Goal: Task Accomplishment & Management: Manage account settings

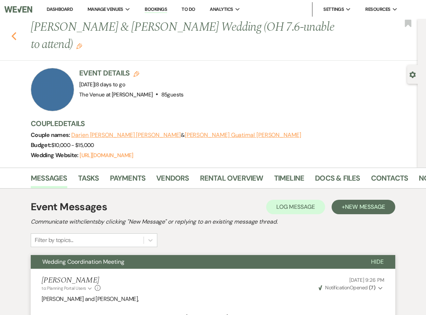
click at [13, 35] on use "button" at bounding box center [14, 36] width 5 height 8
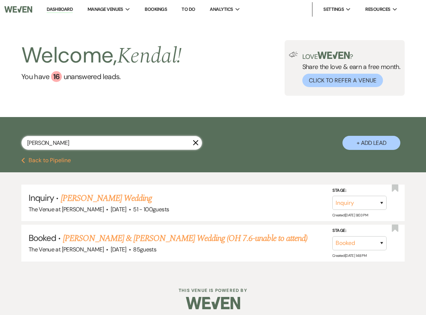
click at [55, 140] on input "[PERSON_NAME]" at bounding box center [111, 143] width 181 height 14
type input "[PERSON_NAME]"
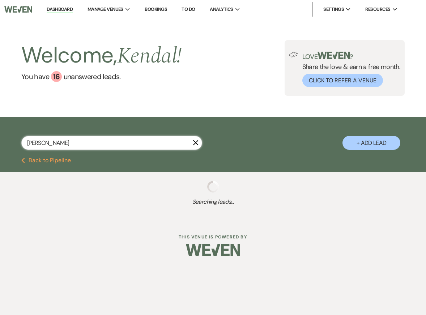
select select "2"
select select "5"
select select "8"
select select "6"
select select "8"
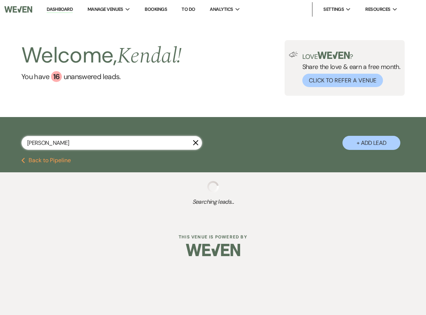
select select "5"
select select "8"
select select "5"
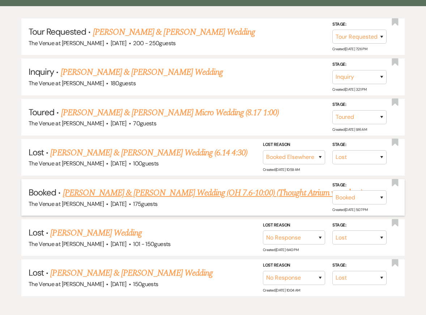
scroll to position [169, 0]
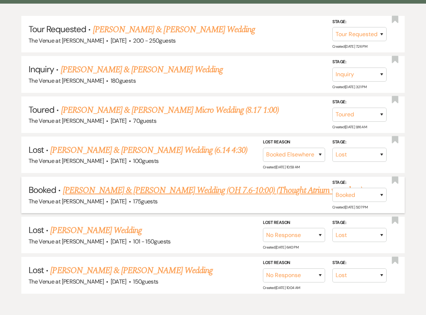
click at [135, 189] on link "[PERSON_NAME] & [PERSON_NAME] Wedding (OH 7.6-10:00) (Thought Atrium was glass)" at bounding box center [212, 190] width 299 height 13
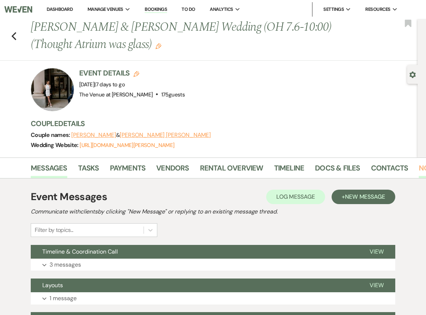
click at [419, 166] on link "Notes" at bounding box center [430, 170] width 23 height 16
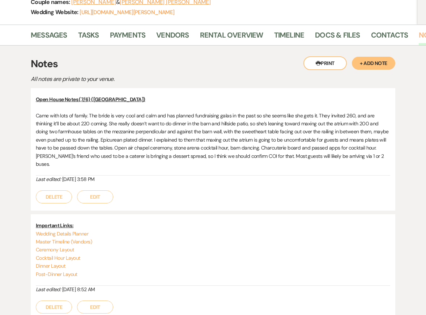
scroll to position [21, 0]
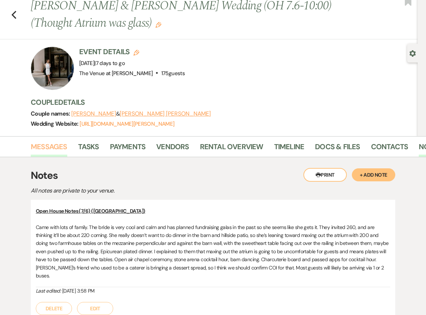
click at [52, 144] on link "Messages" at bounding box center [49, 149] width 37 height 16
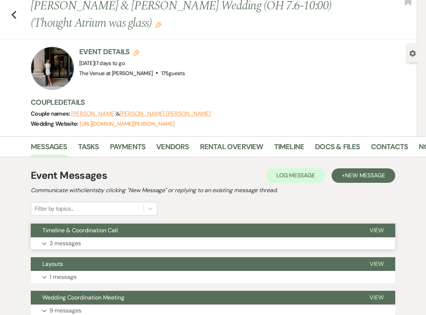
click at [105, 241] on button "Expand 3 messages" at bounding box center [213, 243] width 364 height 12
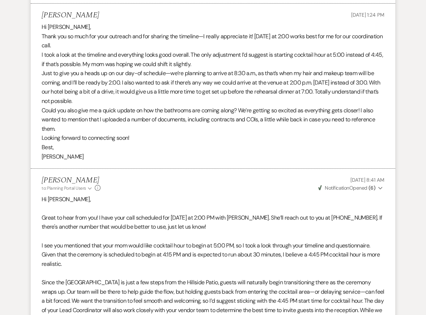
scroll to position [669, 0]
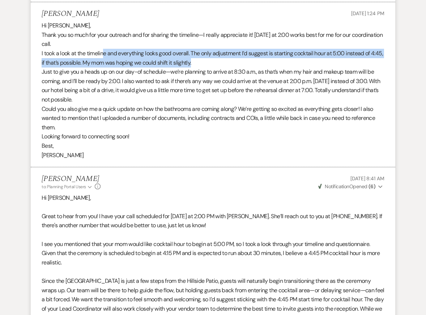
drag, startPoint x: 103, startPoint y: 44, endPoint x: 244, endPoint y: 57, distance: 141.9
click at [244, 57] on p "I took a look at the timeline and everything looks good overall. The only adjus…" at bounding box center [213, 58] width 343 height 18
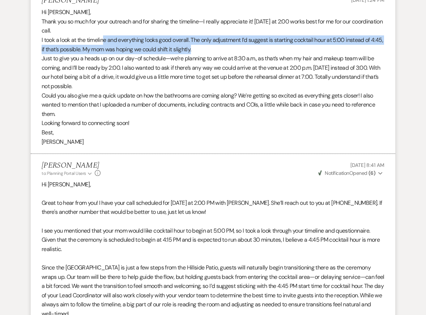
scroll to position [686, 0]
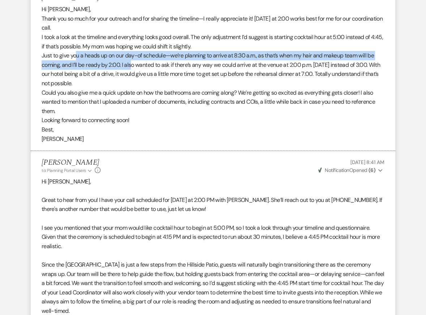
drag, startPoint x: 77, startPoint y: 48, endPoint x: 130, endPoint y: 55, distance: 53.9
click at [130, 55] on p "Just to give you a heads up on our day-of schedule—we’re planning to arrive at …" at bounding box center [213, 69] width 343 height 37
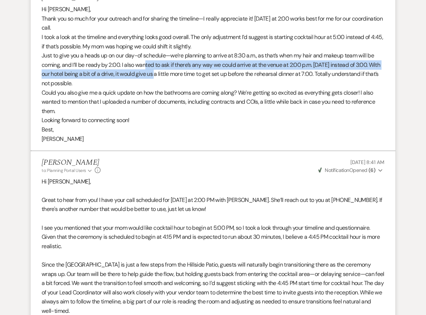
drag, startPoint x: 145, startPoint y: 54, endPoint x: 167, endPoint y: 66, distance: 25.2
click at [167, 66] on p "Just to give you a heads up on our day-of schedule—we’re planning to arrive at …" at bounding box center [213, 69] width 343 height 37
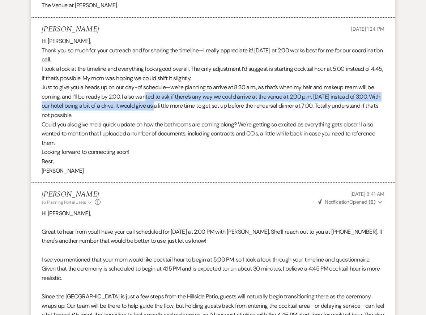
scroll to position [648, 0]
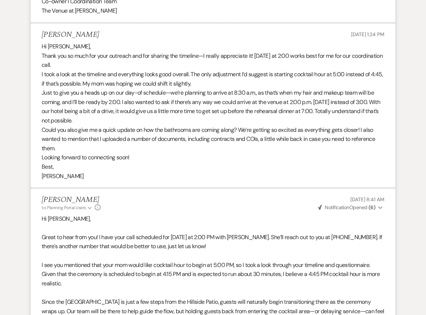
click at [205, 127] on p "Could you also give me a quick update on how the bathrooms are coming along? We…" at bounding box center [213, 139] width 343 height 28
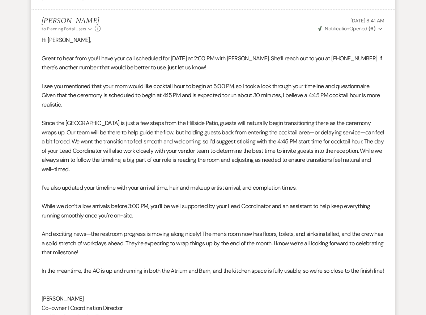
scroll to position [829, 0]
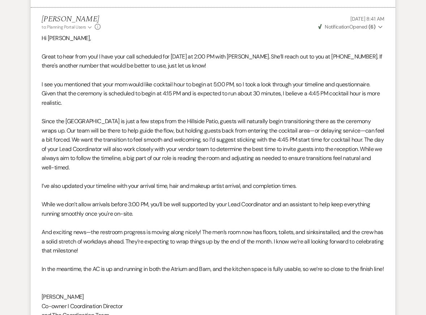
click at [243, 139] on p "Since the Stone Arena is just a few steps from the Hillside Patio, guests will …" at bounding box center [213, 145] width 343 height 56
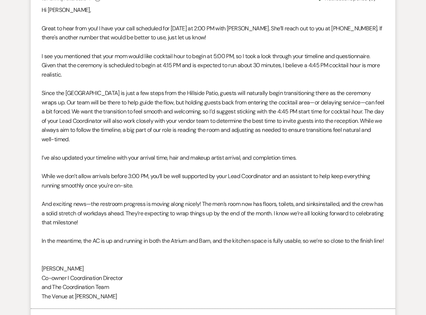
scroll to position [858, 0]
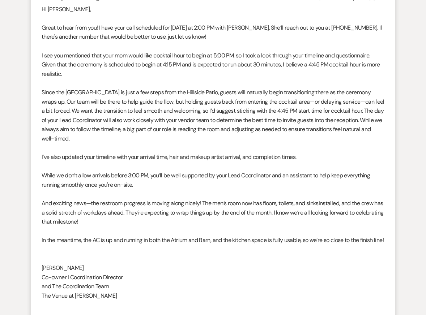
click at [168, 173] on p "While we don’t allow arrivals before 3:00 PM, you’ll be well supported by your …" at bounding box center [213, 180] width 343 height 18
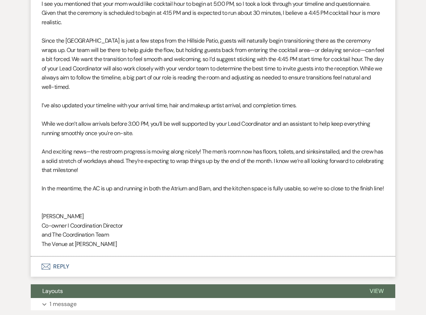
scroll to position [912, 0]
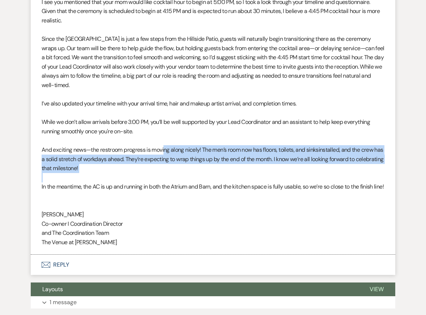
drag, startPoint x: 164, startPoint y: 141, endPoint x: 170, endPoint y: 168, distance: 27.5
click at [170, 168] on div "Hi Paige, Great to hear from you! I have your call scheduled for tomorrow at 2:…" at bounding box center [213, 99] width 343 height 296
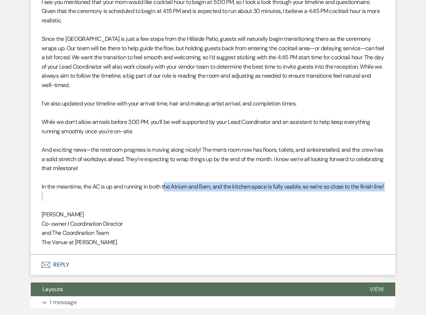
drag, startPoint x: 167, startPoint y: 180, endPoint x: 179, endPoint y: 192, distance: 16.9
click at [180, 192] on div "Hi Paige, Great to hear from you! I have your call scheduled for tomorrow at 2:…" at bounding box center [213, 99] width 343 height 296
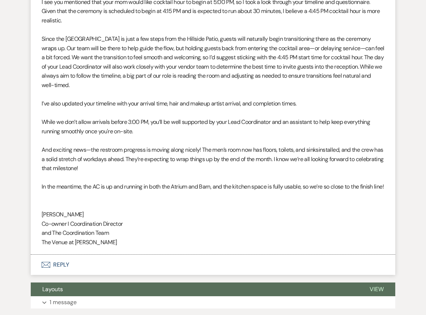
click at [183, 219] on p "Co-owner I Coordination Director" at bounding box center [213, 223] width 343 height 9
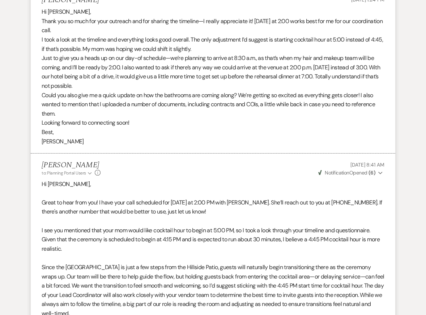
scroll to position [680, 0]
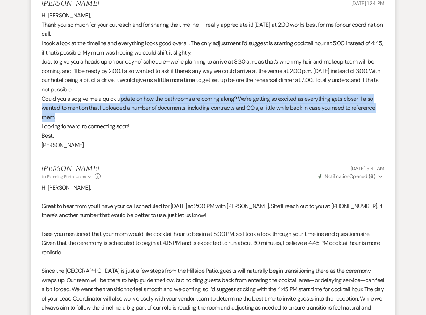
drag, startPoint x: 122, startPoint y: 91, endPoint x: 155, endPoint y: 104, distance: 35.8
click at [156, 104] on p "Could you also give me a quick update on how the bathrooms are coming along? We…" at bounding box center [213, 108] width 343 height 28
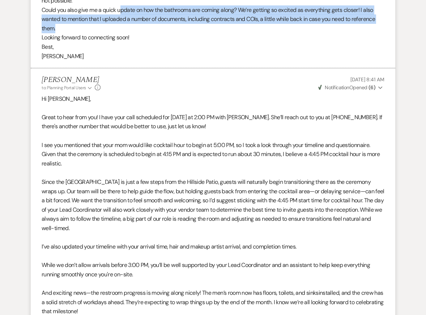
scroll to position [871, 0]
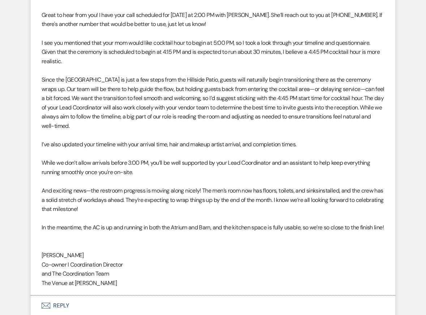
click at [187, 186] on p "And exciting news—the restroom progress is moving along nicely! The men’s room …" at bounding box center [213, 200] width 343 height 28
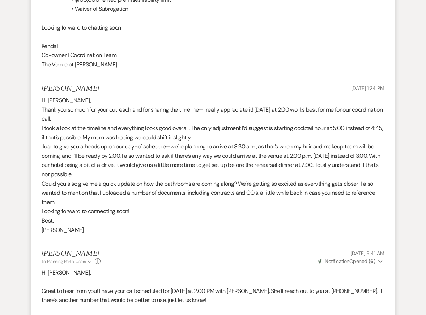
scroll to position [590, 0]
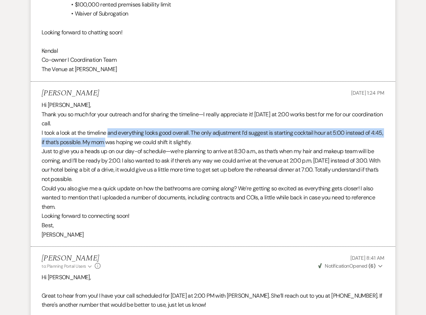
drag, startPoint x: 109, startPoint y: 125, endPoint x: 119, endPoint y: 136, distance: 15.3
click at [119, 136] on p "I took a look at the timeline and everything looks good overall. The only adjus…" at bounding box center [213, 137] width 343 height 18
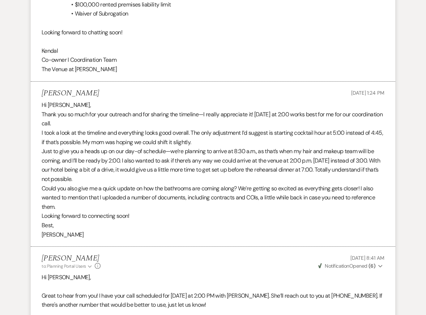
click at [133, 163] on p "Just to give you a heads up on our day-of schedule—we’re planning to arrive at …" at bounding box center [213, 165] width 343 height 37
drag, startPoint x: 108, startPoint y: 162, endPoint x: 134, endPoint y: 170, distance: 27.4
click at [136, 170] on p "Just to give you a heads up on our day-of schedule—we’re planning to arrive at …" at bounding box center [213, 165] width 343 height 37
click at [265, 189] on p "Could you also give me a quick update on how the bathrooms are coming along? We…" at bounding box center [213, 198] width 343 height 28
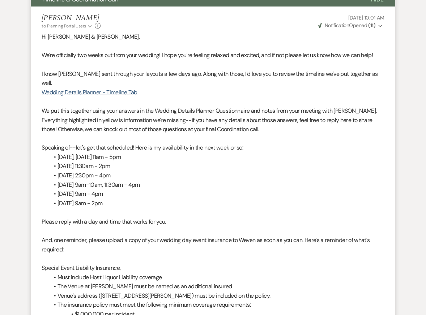
scroll to position [0, 0]
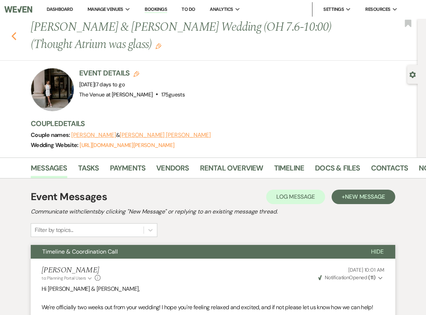
click at [14, 37] on icon "Previous" at bounding box center [13, 36] width 5 height 9
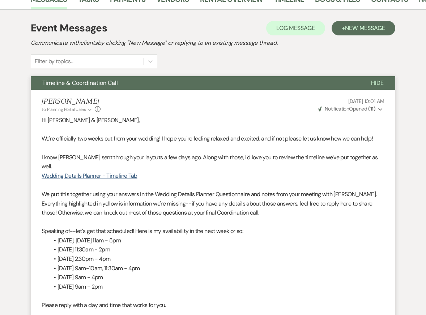
select select "2"
select select "5"
select select "8"
select select "6"
select select "8"
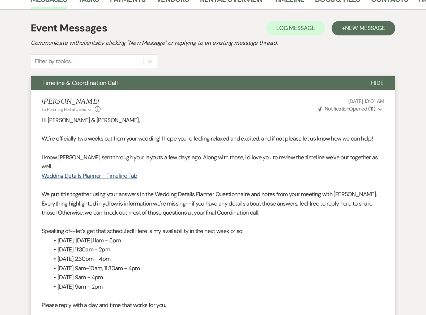
select select "5"
select select "8"
select select "5"
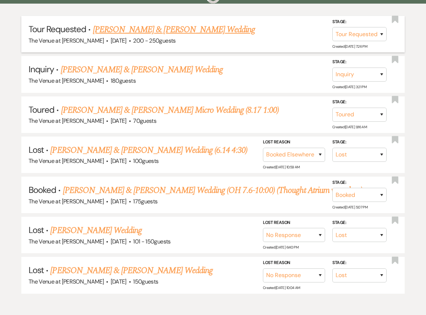
scroll to position [0, 0]
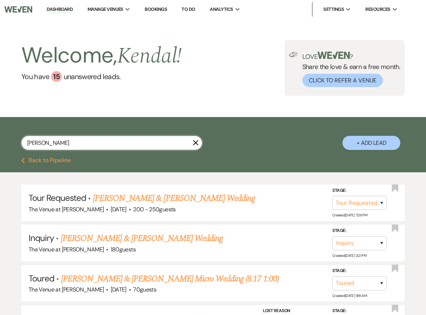
click at [53, 140] on input "gallagher" at bounding box center [111, 143] width 181 height 14
type input "welsh"
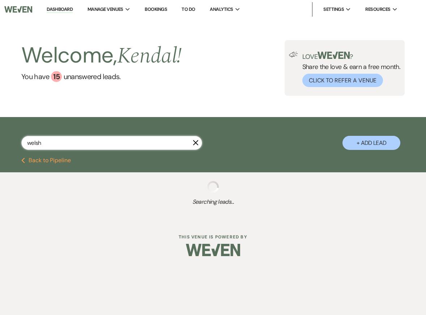
select select "8"
select select "4"
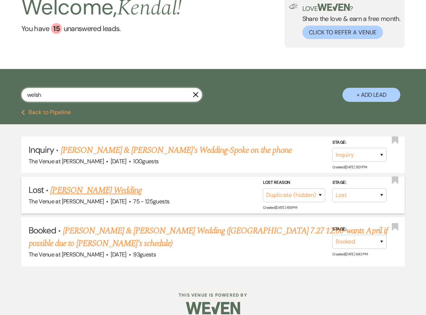
scroll to position [57, 0]
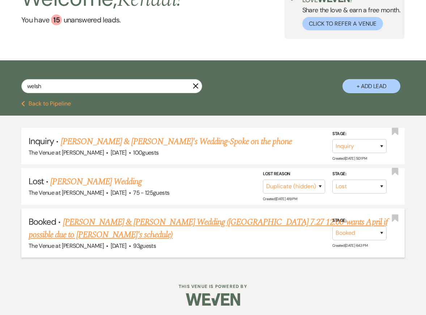
click at [132, 222] on link "[PERSON_NAME] & [PERSON_NAME] Wedding ([GEOGRAPHIC_DATA] 7.27 12:00-wants April…" at bounding box center [208, 229] width 359 height 26
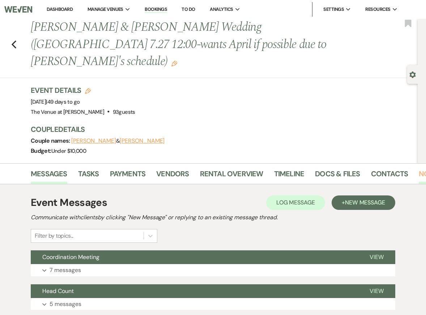
click at [419, 168] on link "Notes" at bounding box center [430, 176] width 23 height 16
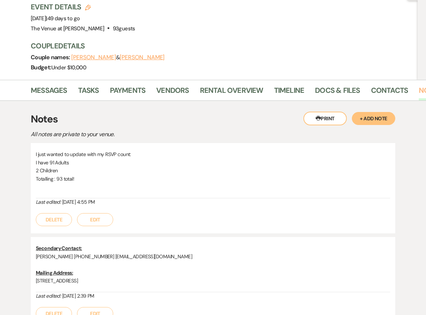
scroll to position [81, 0]
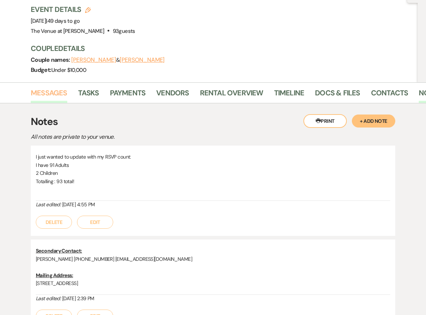
click at [54, 87] on link "Messages" at bounding box center [49, 95] width 37 height 16
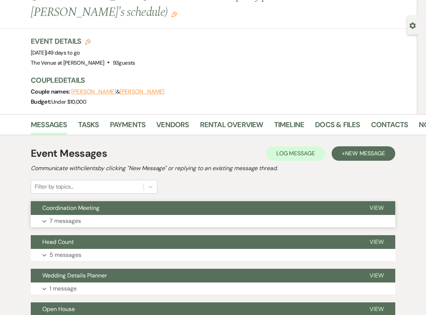
click at [165, 215] on button "Expand 7 messages" at bounding box center [213, 221] width 364 height 12
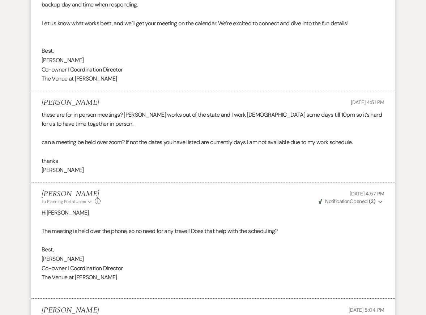
scroll to position [457, 0]
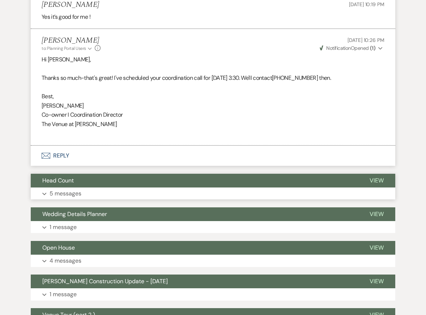
click at [58, 189] on p "5 messages" at bounding box center [66, 193] width 32 height 9
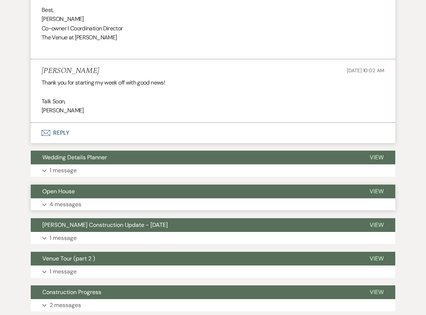
scroll to position [1501, 0]
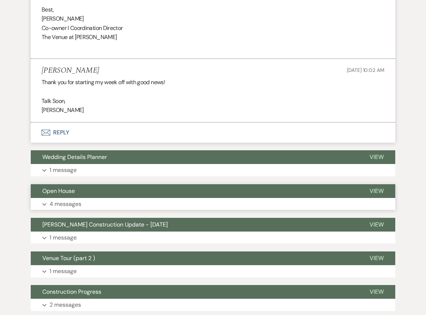
click at [118, 198] on button "Expand 4 messages" at bounding box center [213, 204] width 364 height 12
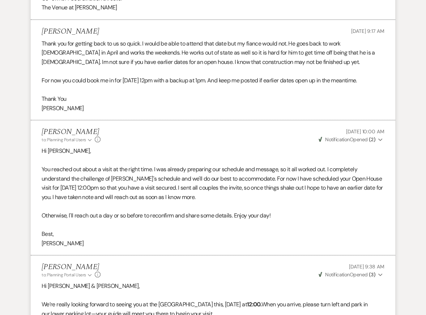
scroll to position [1963, 0]
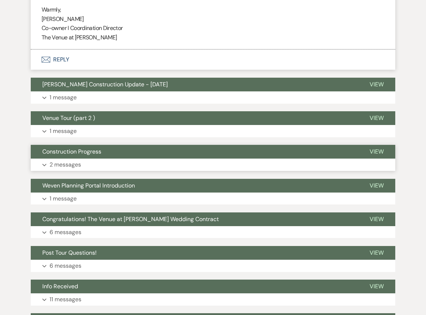
click at [109, 159] on button "Expand 2 messages" at bounding box center [213, 165] width 364 height 12
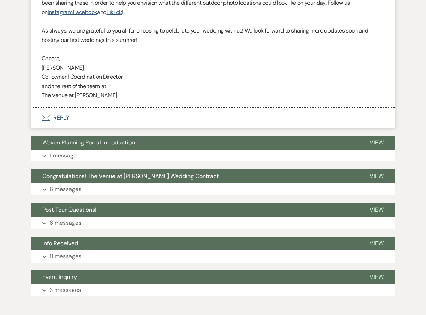
scroll to position [6022, 0]
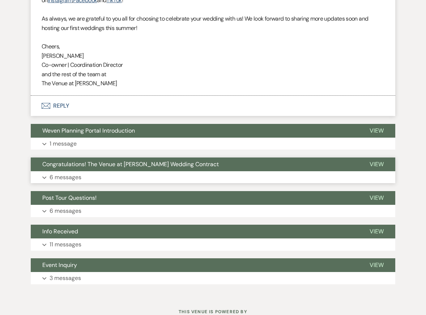
click at [91, 171] on button "Expand 6 messages" at bounding box center [213, 177] width 364 height 12
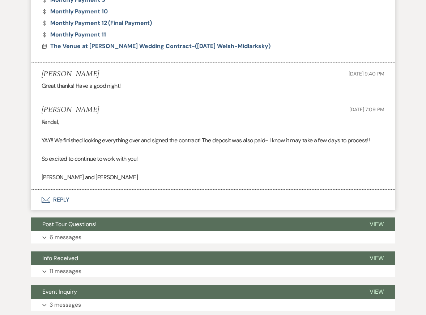
scroll to position [6988, 0]
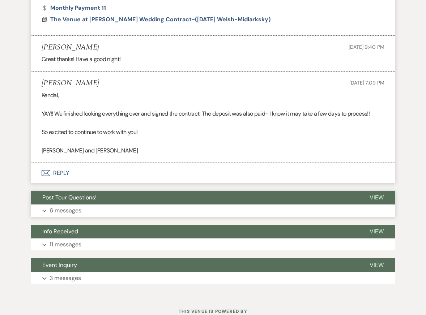
click at [100, 205] on button "Expand 6 messages" at bounding box center [213, 211] width 364 height 12
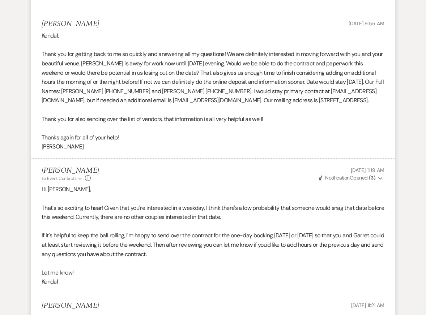
scroll to position [8240, 0]
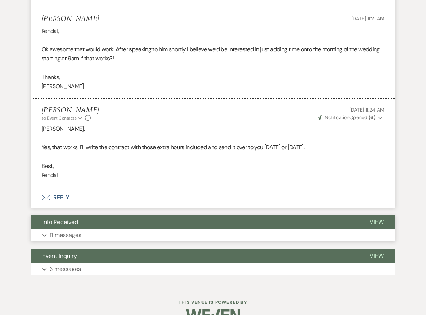
click at [121, 229] on button "Expand 11 messages" at bounding box center [213, 235] width 364 height 12
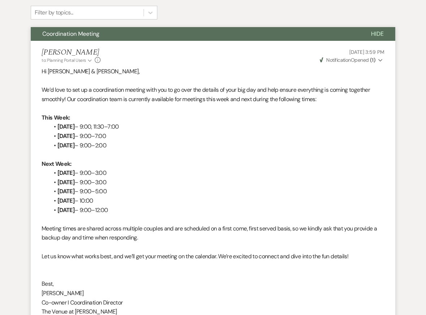
scroll to position [0, 0]
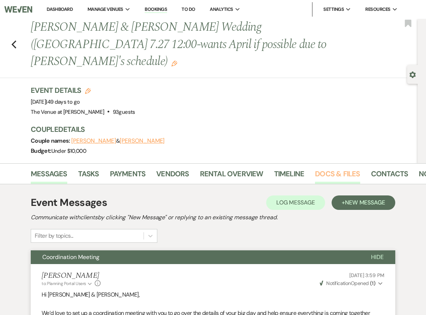
click at [338, 168] on link "Docs & Files" at bounding box center [337, 176] width 45 height 16
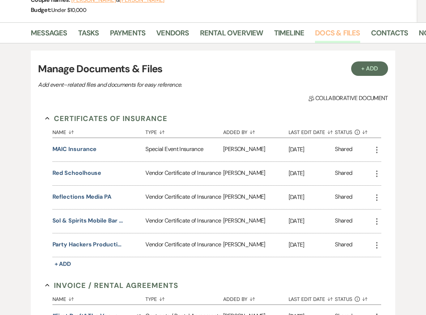
scroll to position [147, 0]
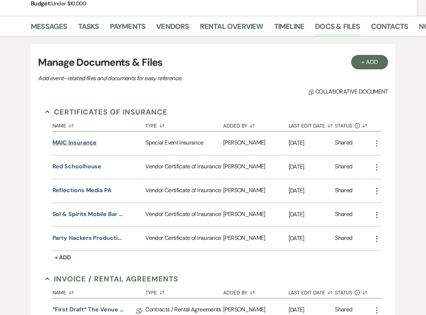
click at [77, 138] on button "MAIC Insurance" at bounding box center [74, 142] width 44 height 9
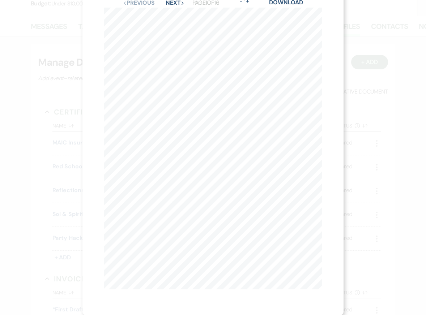
scroll to position [0, 0]
click at [173, 26] on button "Next Next" at bounding box center [175, 26] width 19 height 6
click at [173, 26] on button "Next Next" at bounding box center [174, 26] width 19 height 6
click at [283, 28] on link "Download" at bounding box center [286, 26] width 34 height 8
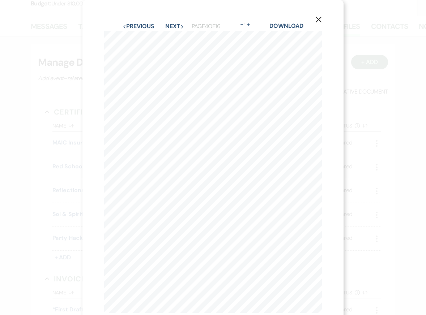
click at [318, 20] on icon "X" at bounding box center [318, 19] width 7 height 7
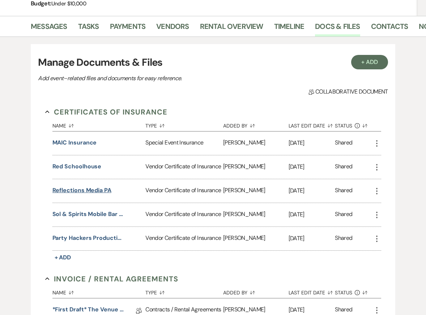
click at [97, 186] on button "Reflections Media PA" at bounding box center [81, 190] width 59 height 9
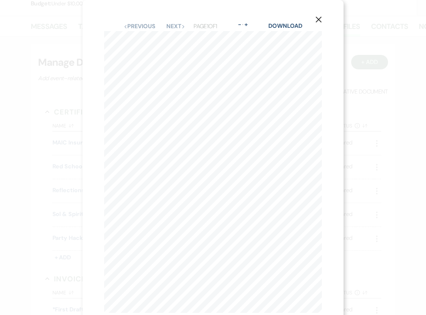
click at [318, 18] on icon "X" at bounding box center [318, 19] width 7 height 7
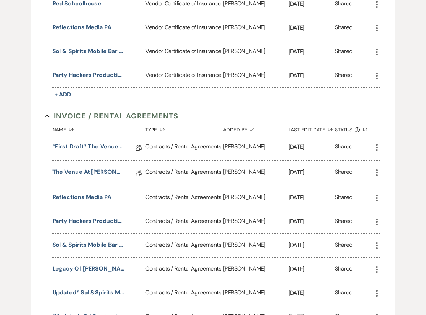
scroll to position [313, 0]
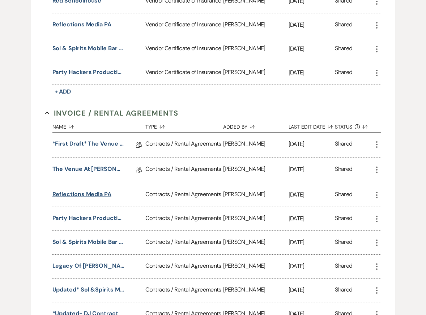
click at [86, 190] on button "Reflections Media PA" at bounding box center [81, 194] width 59 height 9
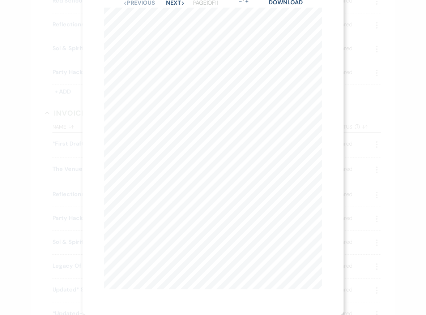
scroll to position [0, 0]
click at [170, 24] on button "Next Next" at bounding box center [175, 26] width 19 height 6
click at [318, 19] on icon "X" at bounding box center [318, 19] width 7 height 7
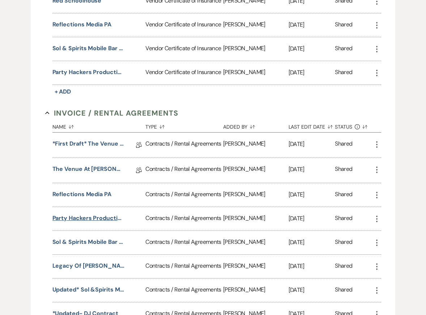
click at [83, 214] on button "Party Hackers Productions" at bounding box center [88, 218] width 72 height 9
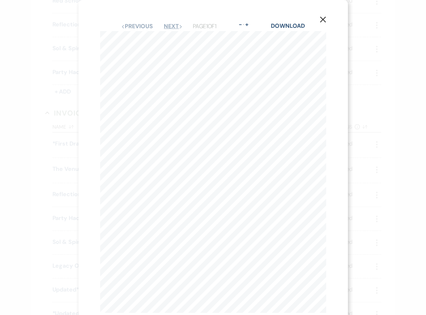
click at [173, 25] on button "Next Next" at bounding box center [173, 26] width 19 height 6
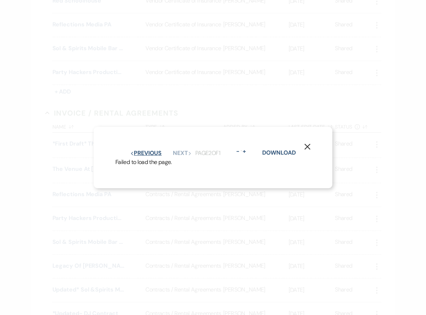
click at [150, 152] on button "Previous Previous" at bounding box center [145, 153] width 31 height 6
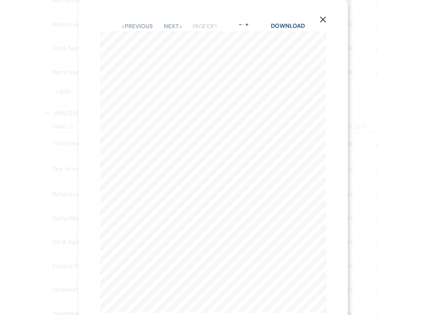
click at [323, 19] on use "button" at bounding box center [323, 20] width 6 height 6
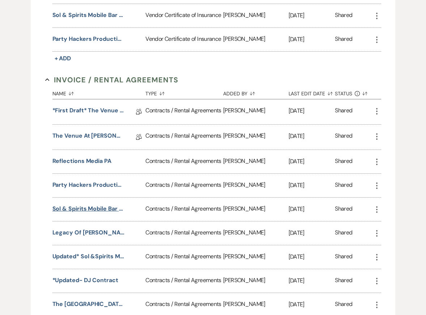
scroll to position [347, 0]
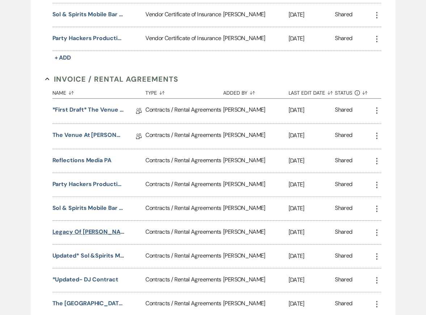
click at [86, 228] on button "Legacy Of [PERSON_NAME]" at bounding box center [88, 232] width 72 height 9
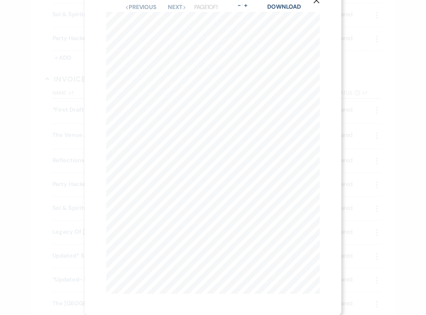
scroll to position [0, 0]
click at [315, 18] on icon "X" at bounding box center [316, 19] width 7 height 7
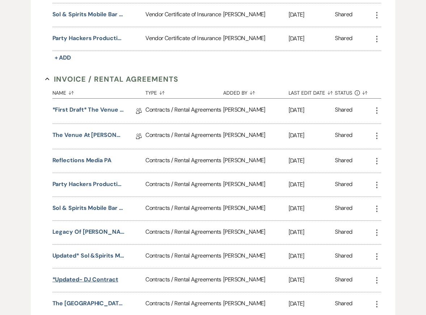
click at [98, 275] on button "*Updated- DJ Contract" at bounding box center [85, 279] width 66 height 9
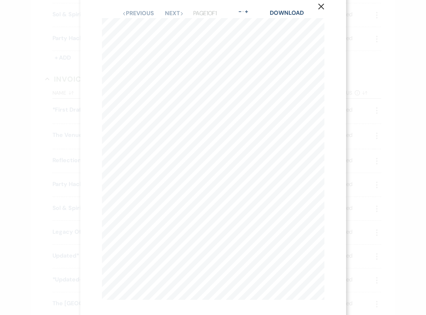
scroll to position [19, 0]
click at [320, 1] on use "button" at bounding box center [321, 0] width 6 height 6
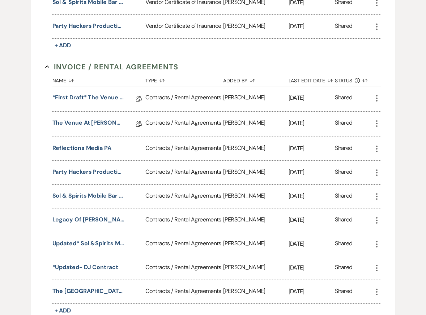
scroll to position [361, 0]
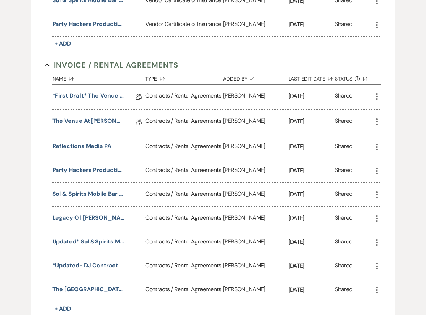
click at [90, 285] on button "The [GEOGRAPHIC_DATA]" at bounding box center [88, 289] width 72 height 9
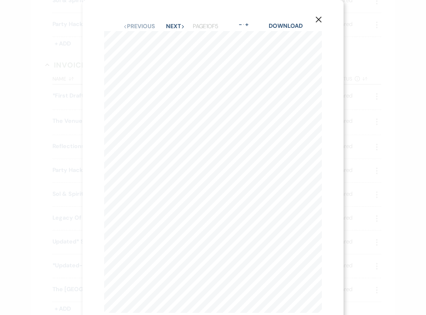
scroll to position [19, 0]
click at [177, 8] on button "Next Next" at bounding box center [175, 7] width 19 height 6
click at [143, 22] on div "Previous Previous Next Next Page 2 of 5 - Zoom + Download" at bounding box center [213, 26] width 218 height 9
click at [142, 26] on button "Previous Previous" at bounding box center [138, 26] width 31 height 6
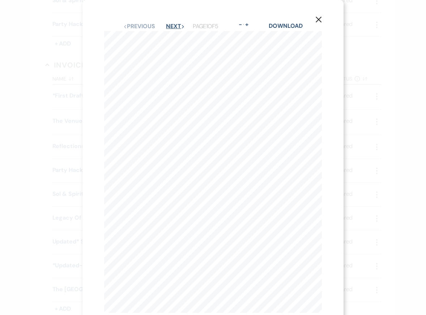
click at [174, 27] on button "Next Next" at bounding box center [175, 26] width 19 height 6
click at [174, 26] on button "Next Next" at bounding box center [175, 26] width 19 height 6
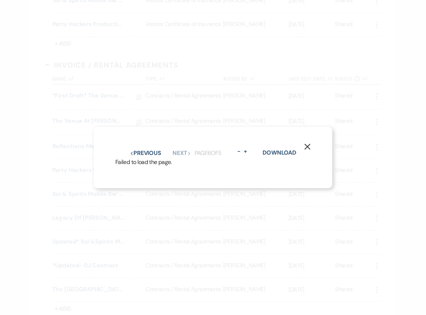
click at [307, 146] on icon "X" at bounding box center [307, 146] width 7 height 7
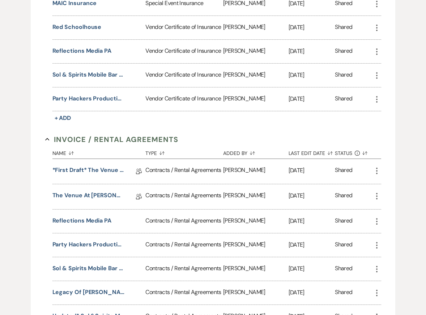
scroll to position [290, 0]
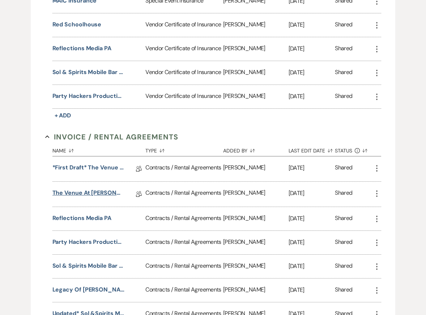
click at [93, 189] on link "The Venue at [PERSON_NAME] Wedding Contract-([DATE] Welsh-Midlarksky)" at bounding box center [88, 194] width 72 height 11
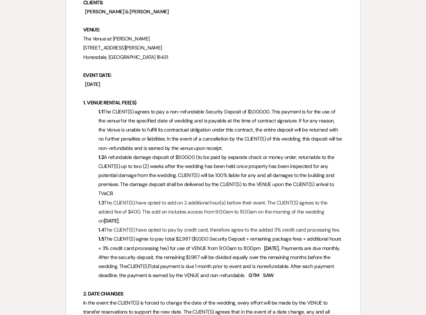
scroll to position [179, 0]
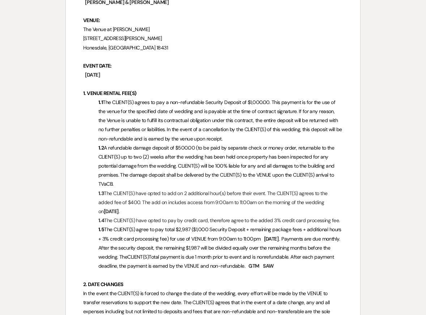
scroll to position [42, 0]
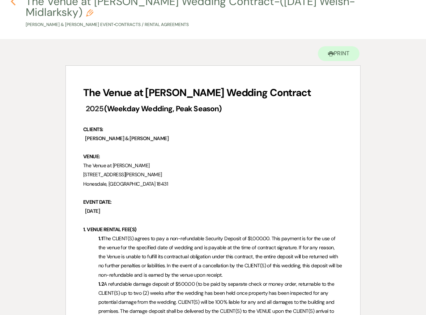
click at [14, 5] on use "button" at bounding box center [13, 1] width 5 height 8
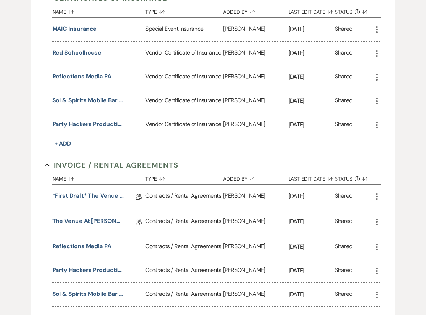
scroll to position [262, 0]
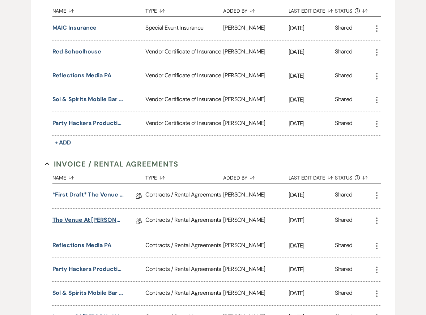
click at [80, 216] on link "The Venue at [PERSON_NAME] Wedding Contract-([DATE] Welsh-Midlarksky)" at bounding box center [88, 221] width 72 height 11
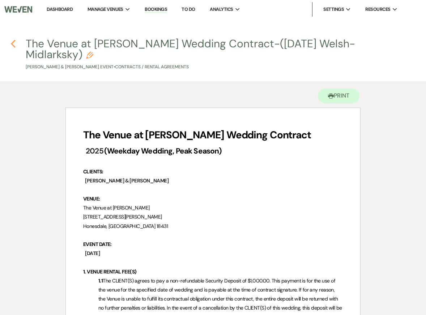
click at [13, 43] on icon "Previous" at bounding box center [12, 43] width 5 height 9
